Goal: Check status: Check status

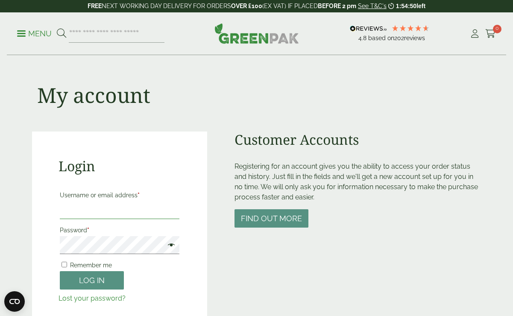
click at [86, 218] on input "Username or email address *" at bounding box center [120, 210] width 120 height 18
type input "**********"
click at [60, 271] on button "Log in" at bounding box center [92, 280] width 64 height 18
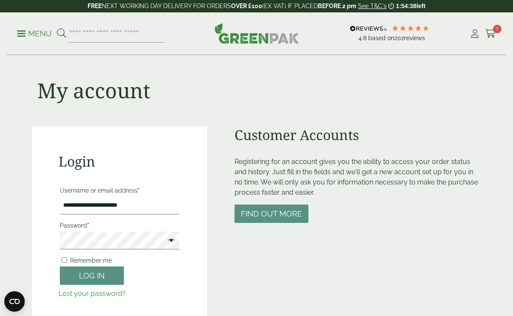
scroll to position [2, 0]
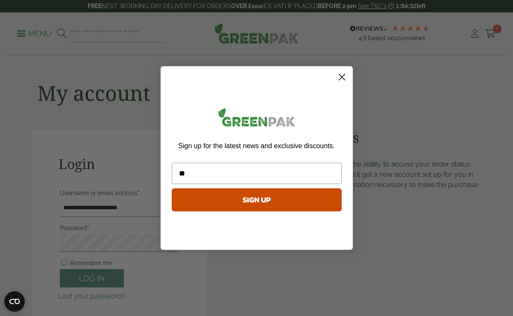
type input "*"
click at [342, 76] on circle "Close dialog" at bounding box center [342, 77] width 14 height 14
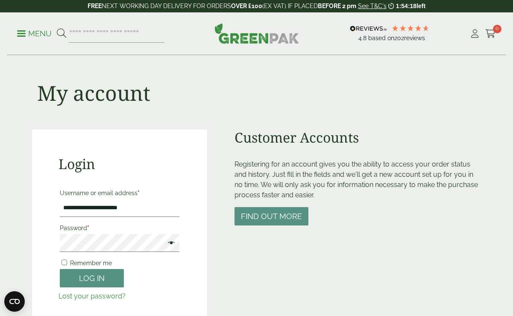
click at [173, 245] on span at bounding box center [169, 244] width 11 height 10
click at [60, 269] on button "Log in" at bounding box center [92, 278] width 64 height 18
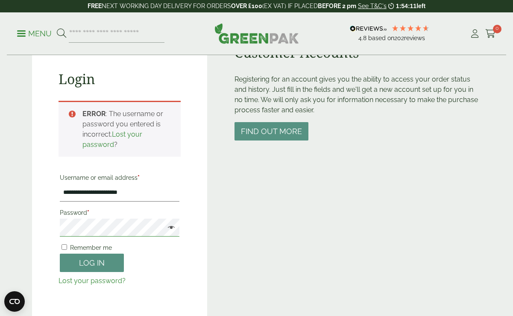
scroll to position [86, 0]
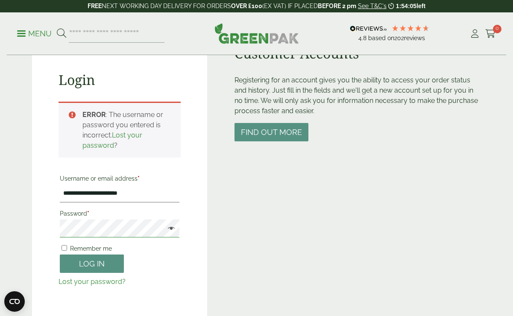
click at [60, 255] on button "Log in" at bounding box center [92, 264] width 64 height 18
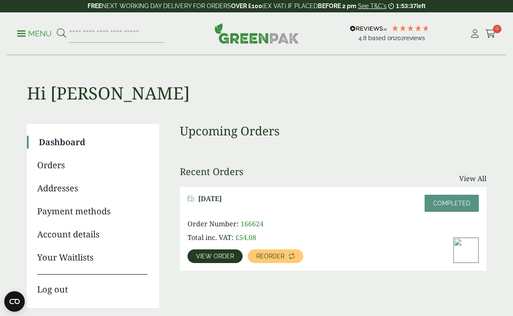
click at [223, 259] on span "View order" at bounding box center [215, 256] width 38 height 6
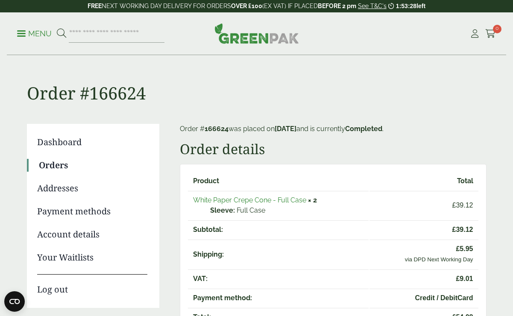
click at [238, 196] on link "White Paper Crepe Cone - Full Case" at bounding box center [249, 200] width 113 height 8
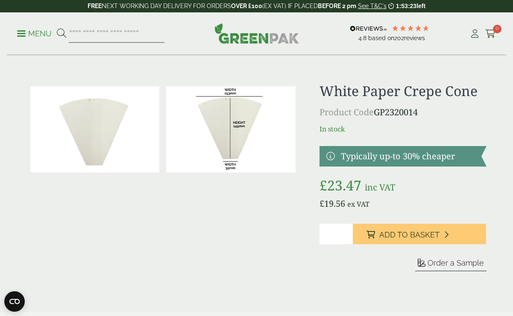
click at [106, 34] on input "search" at bounding box center [117, 34] width 96 height 18
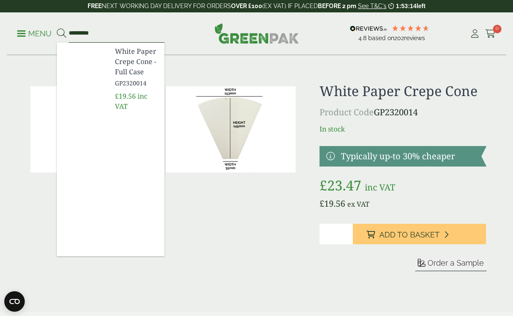
type input "*********"
